Goal: Information Seeking & Learning: Learn about a topic

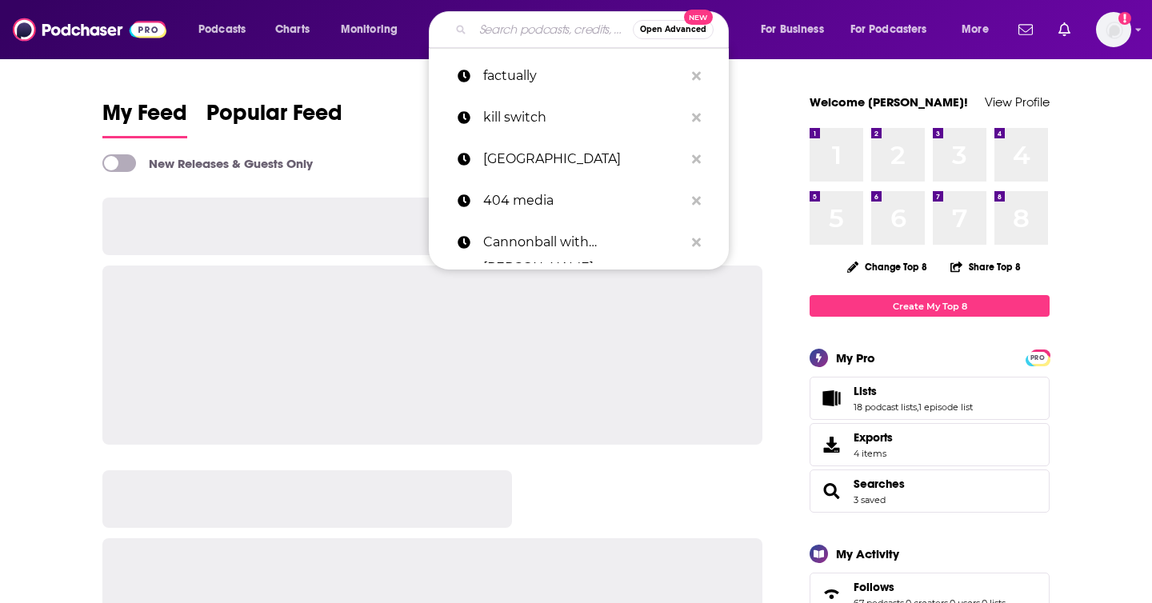
click at [520, 21] on input "Search podcasts, credits, & more..." at bounding box center [553, 30] width 160 height 26
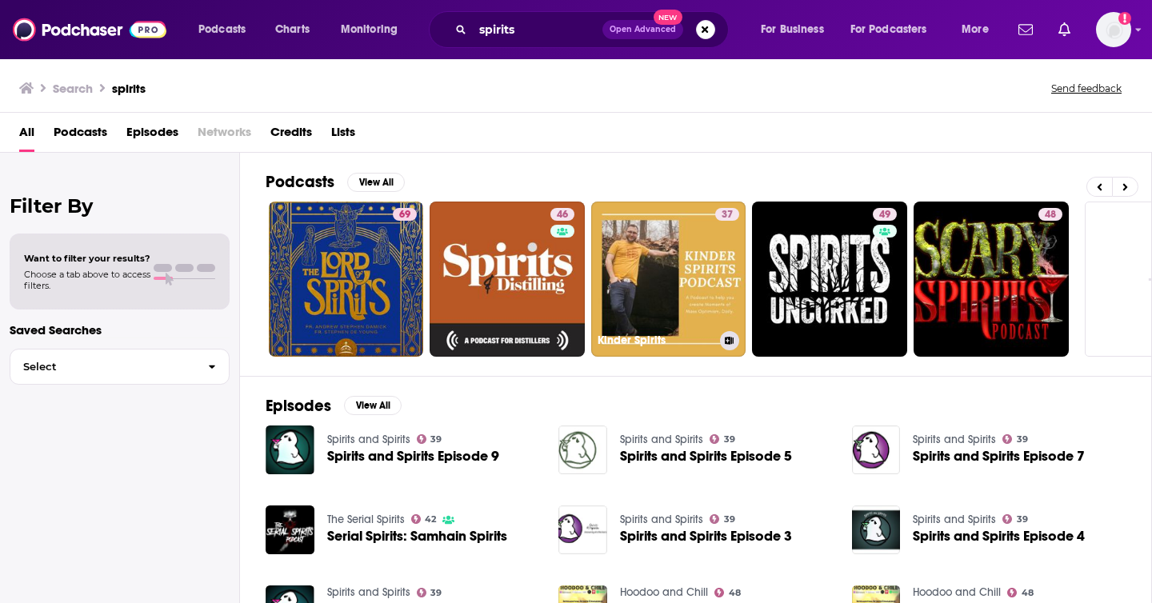
scroll to position [0, 517]
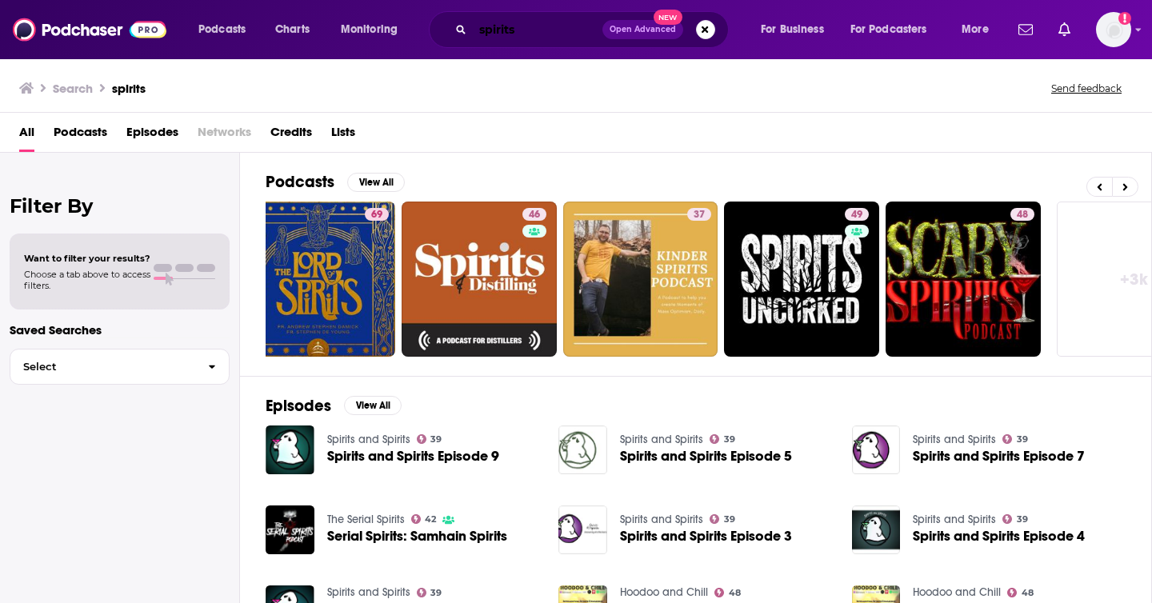
click at [537, 17] on input "spirits" at bounding box center [538, 30] width 130 height 26
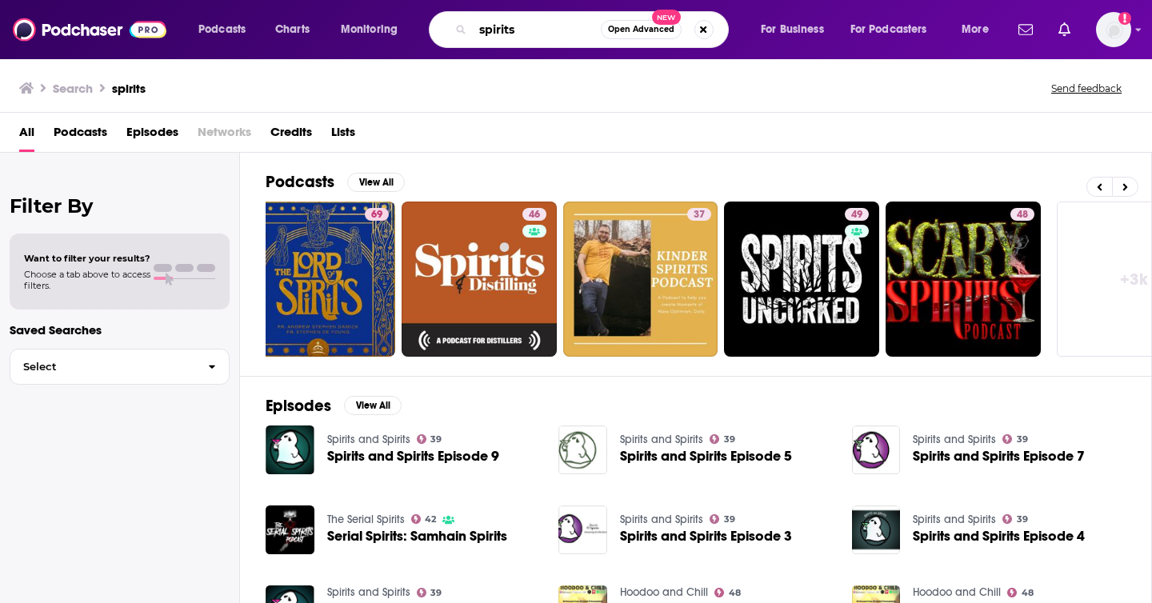
click at [537, 23] on input "spirits" at bounding box center [537, 30] width 128 height 26
type input "spirits folklore"
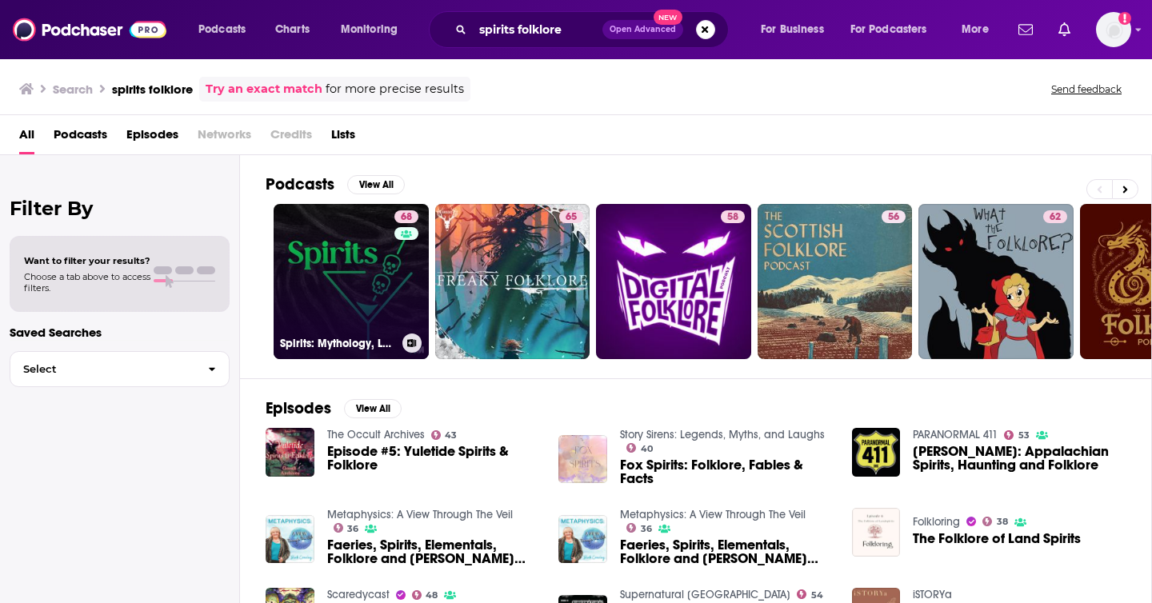
click at [366, 246] on link "68 Spirits: Mythology, Legends, & Folklore" at bounding box center [351, 281] width 155 height 155
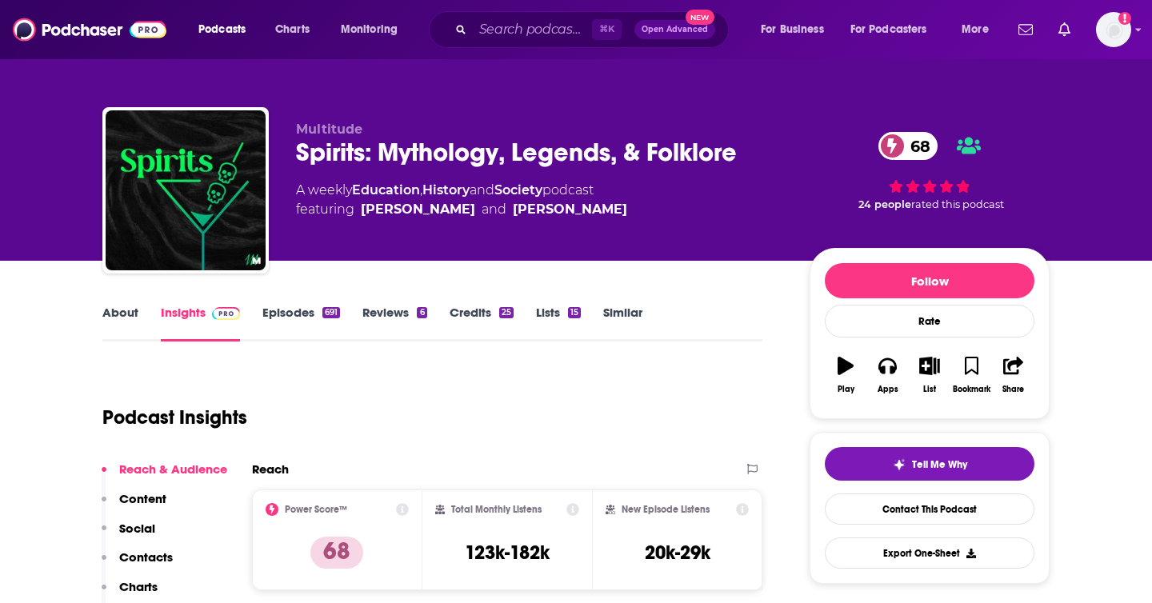
click at [597, 207] on div "[PERSON_NAME]" at bounding box center [570, 209] width 114 height 19
click at [116, 314] on link "About" at bounding box center [120, 323] width 36 height 37
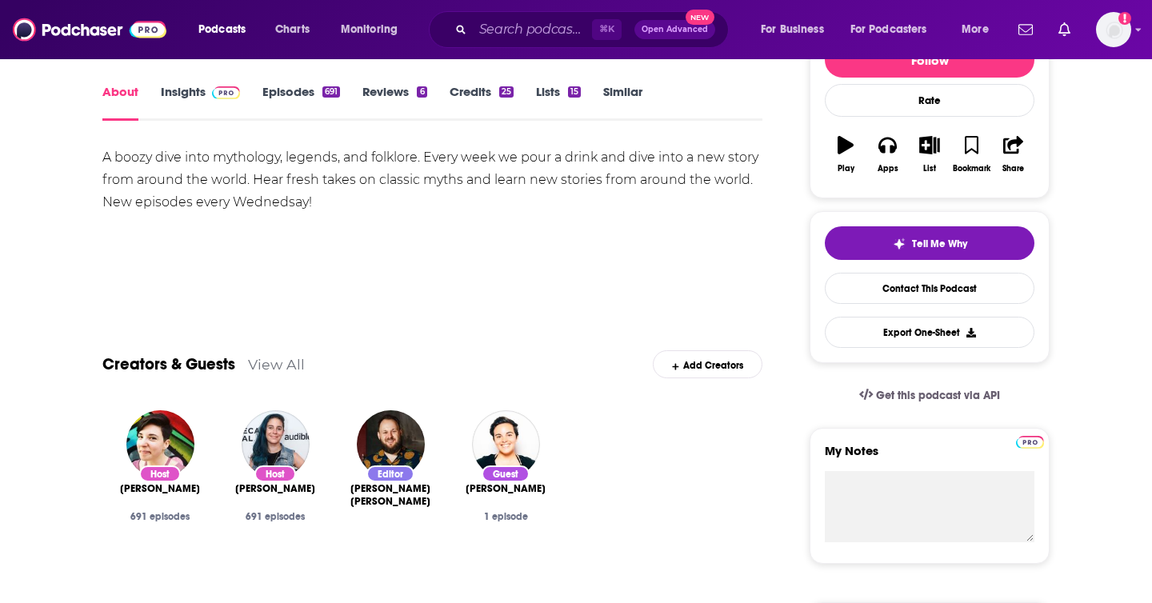
scroll to position [241, 0]
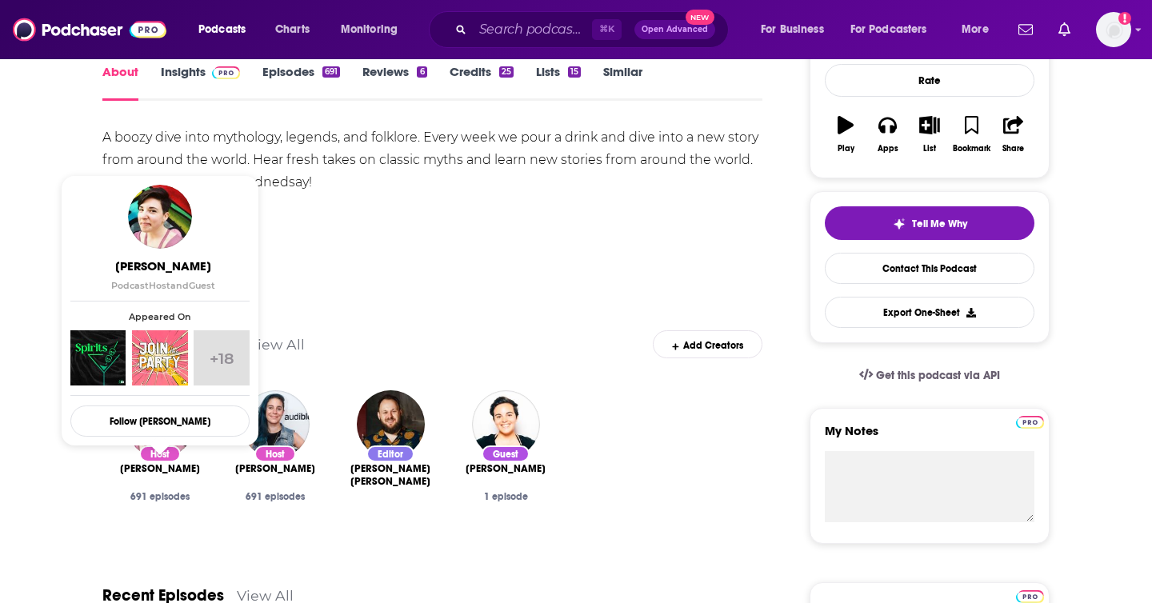
click at [164, 475] on span "[PERSON_NAME]" at bounding box center [160, 468] width 80 height 13
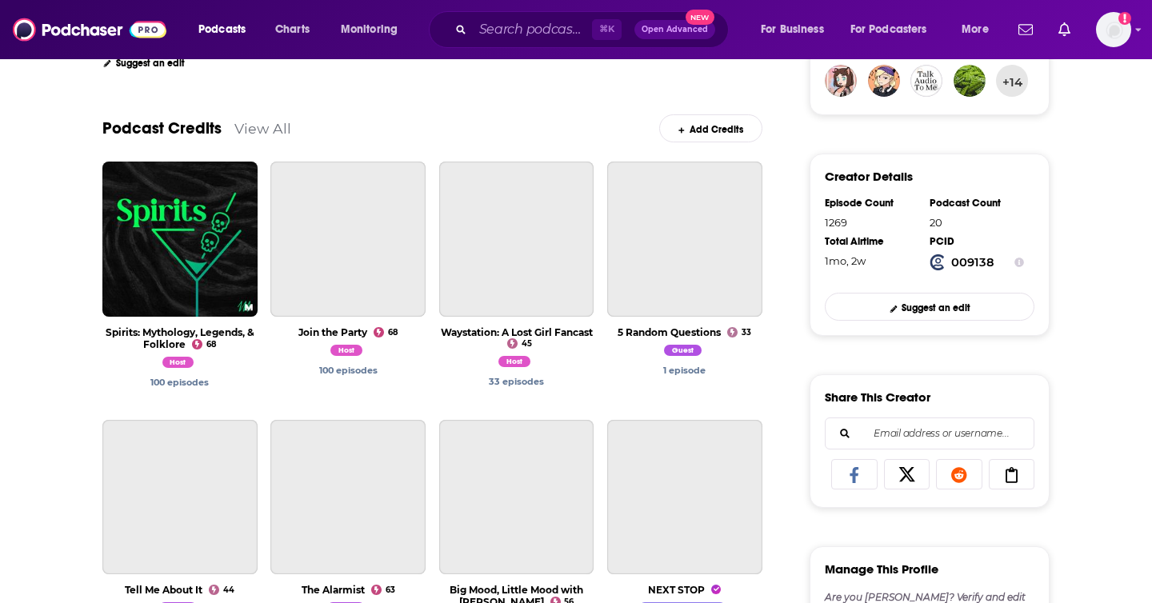
scroll to position [502, 0]
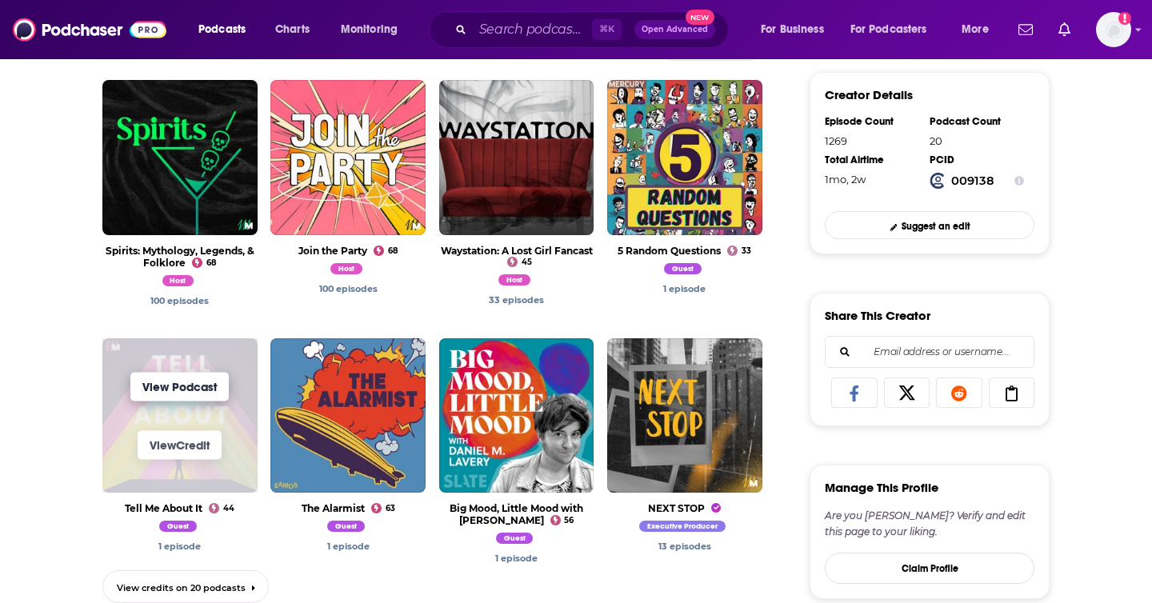
click at [191, 393] on link "View Podcast" at bounding box center [179, 387] width 98 height 29
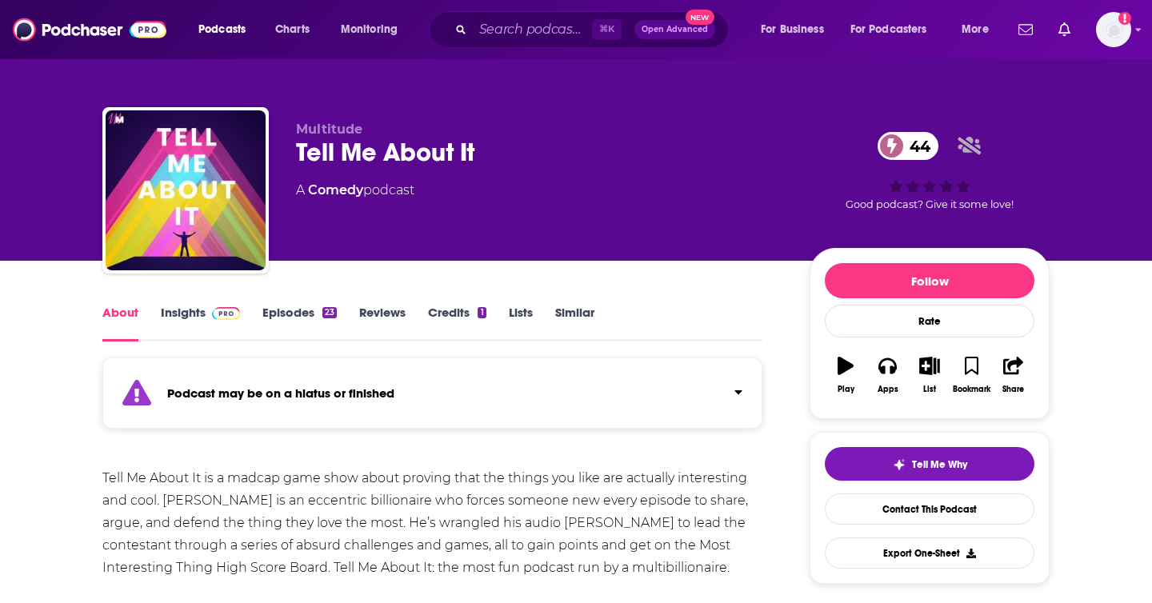
click at [309, 316] on link "Episodes 23" at bounding box center [299, 323] width 74 height 37
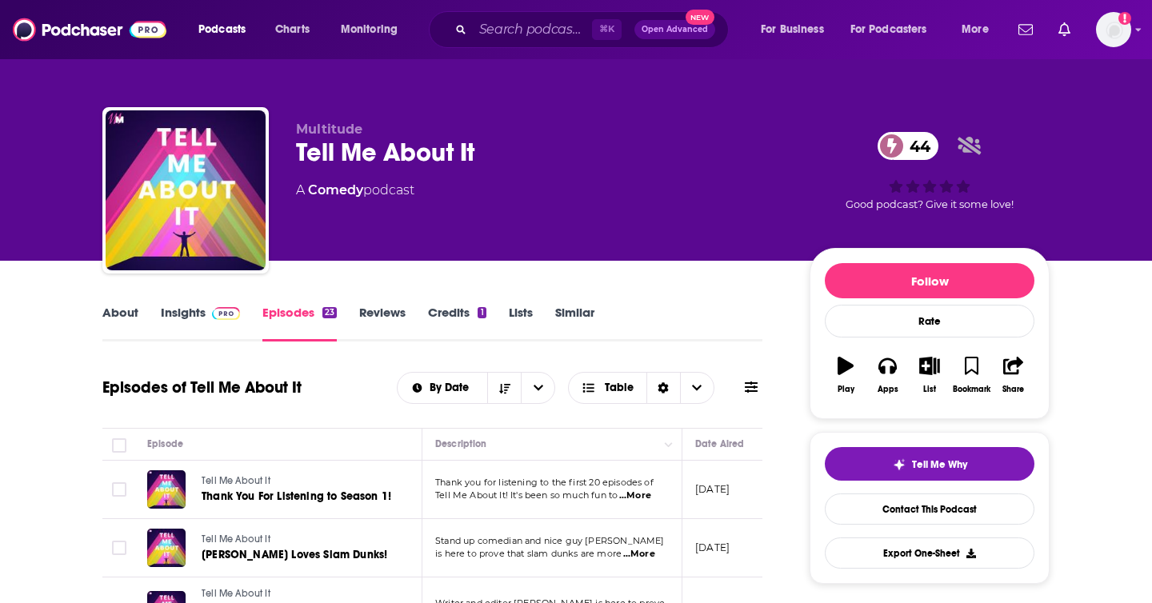
click at [646, 501] on span "...More" at bounding box center [635, 495] width 32 height 13
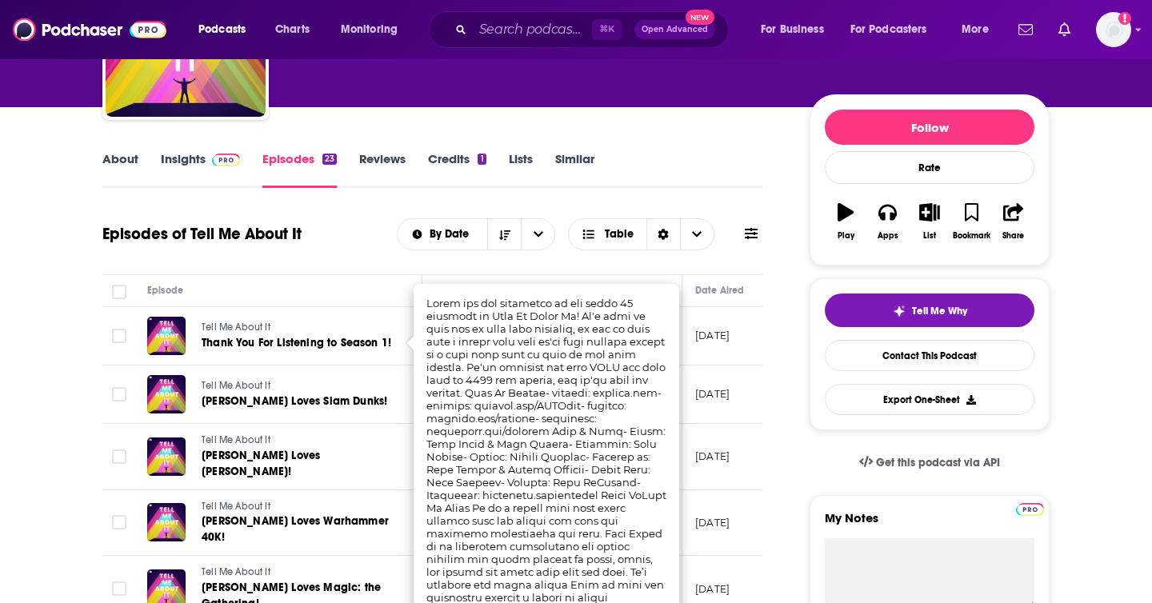
scroll to position [158, 0]
